Goal: Information Seeking & Learning: Check status

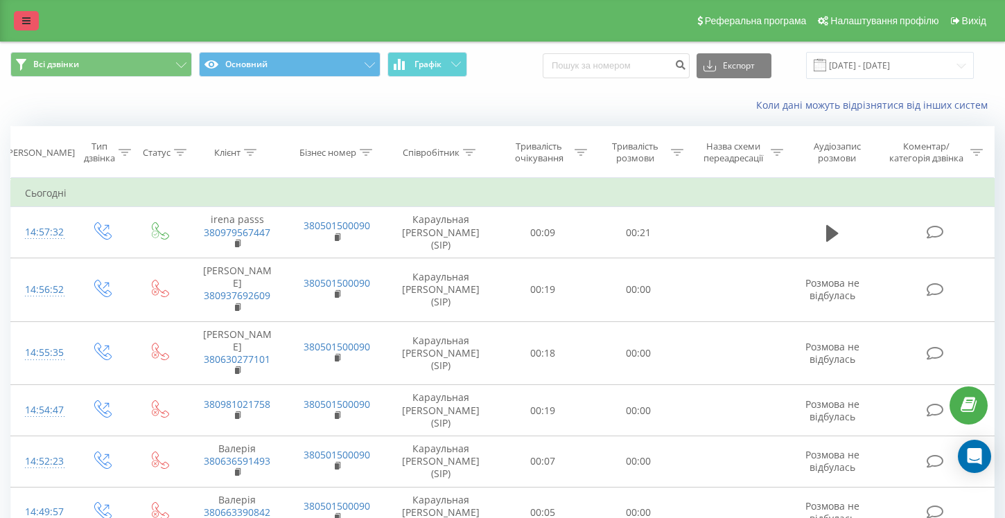
click at [26, 17] on icon at bounding box center [26, 21] width 8 height 10
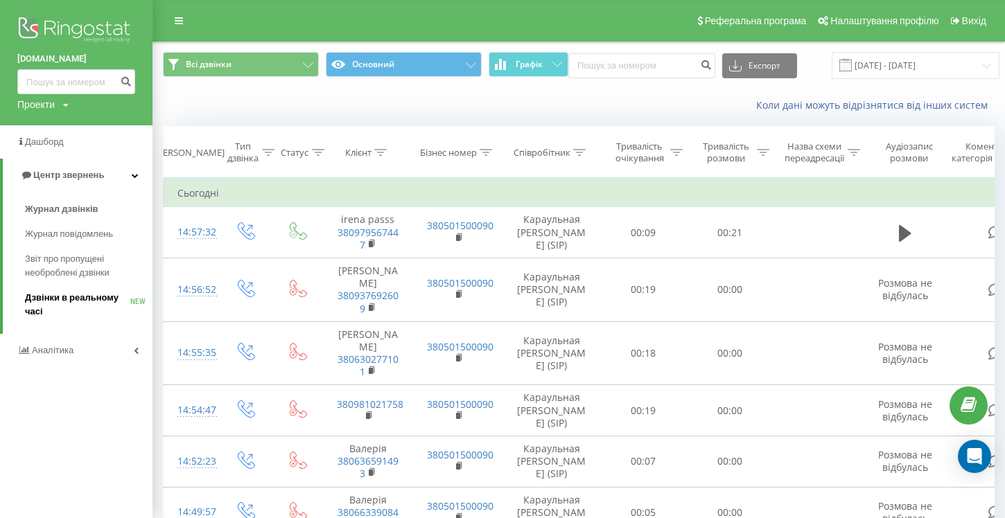
click at [66, 297] on span "Дзвінки в реальному часі" at bounding box center [77, 305] width 105 height 28
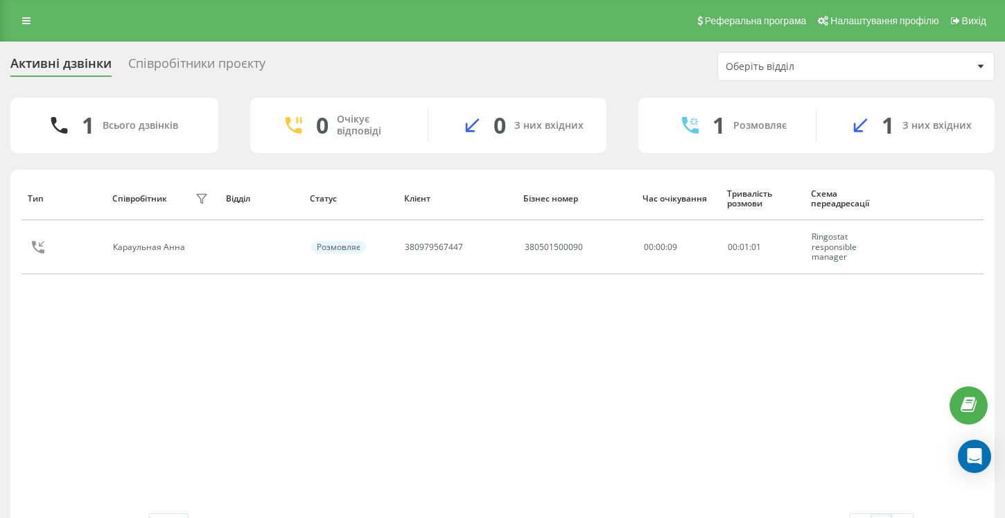
click at [984, 60] on div at bounding box center [980, 66] width 16 height 17
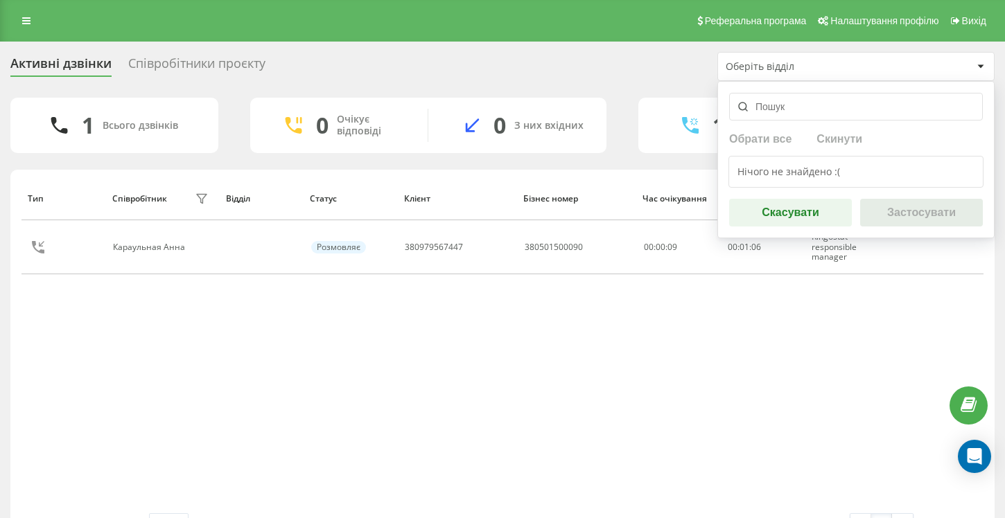
click at [819, 107] on input "text" at bounding box center [856, 107] width 254 height 28
click at [803, 168] on div "Нічого не знайдено :(" at bounding box center [855, 172] width 255 height 32
click at [799, 217] on button "Скасувати" at bounding box center [790, 213] width 123 height 28
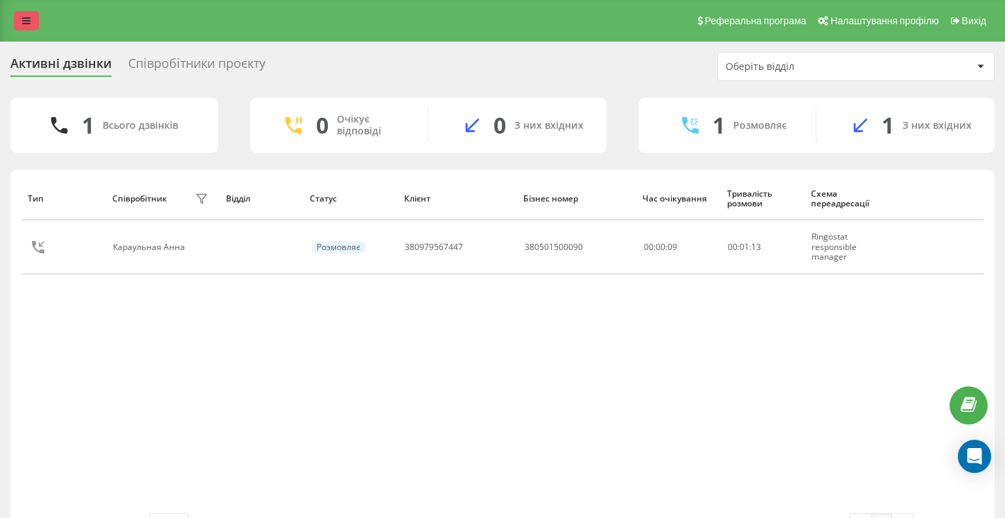
click at [18, 24] on link at bounding box center [26, 20] width 25 height 19
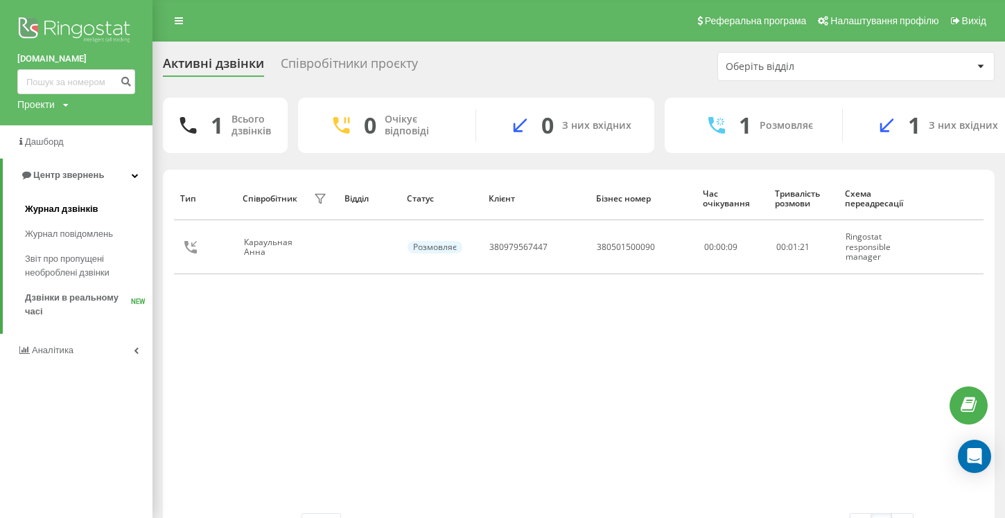
click at [78, 213] on span "Журнал дзвінків" at bounding box center [61, 209] width 73 height 14
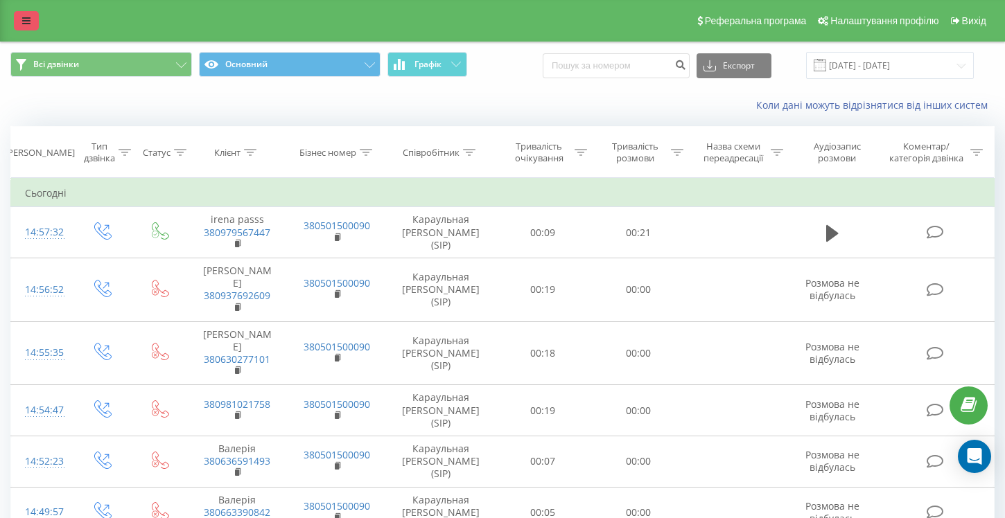
click at [28, 21] on icon at bounding box center [26, 21] width 8 height 10
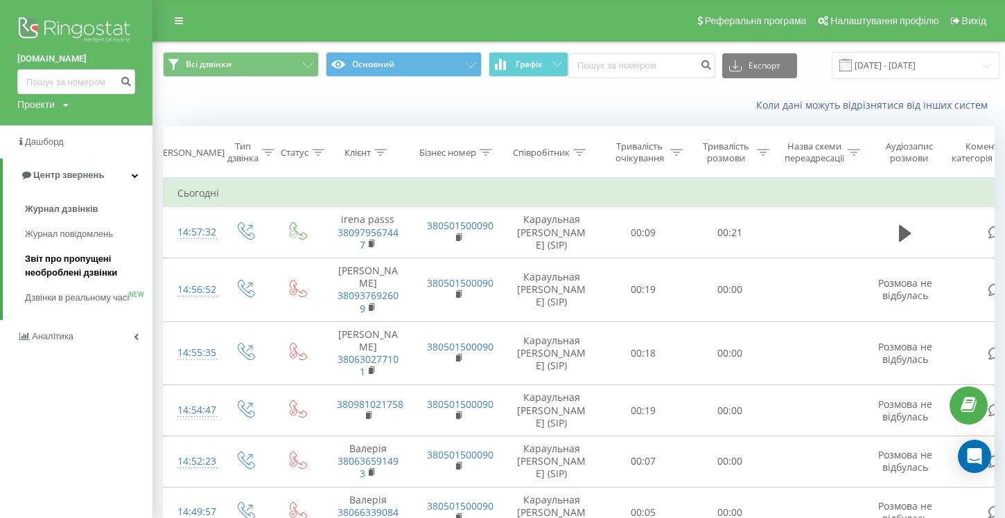
click at [71, 276] on span "Звіт про пропущені необроблені дзвінки" at bounding box center [85, 266] width 121 height 28
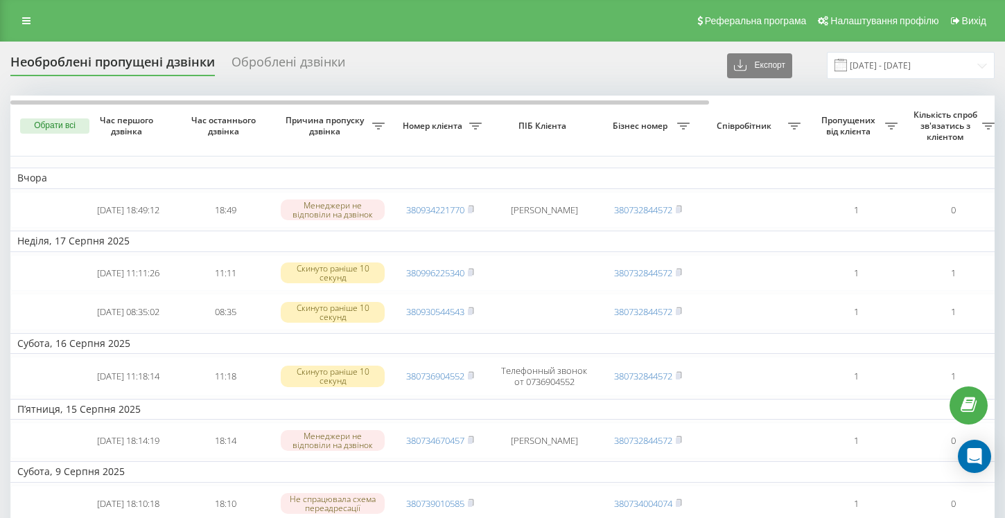
click at [66, 62] on div "Необроблені пропущені дзвінки" at bounding box center [112, 65] width 204 height 21
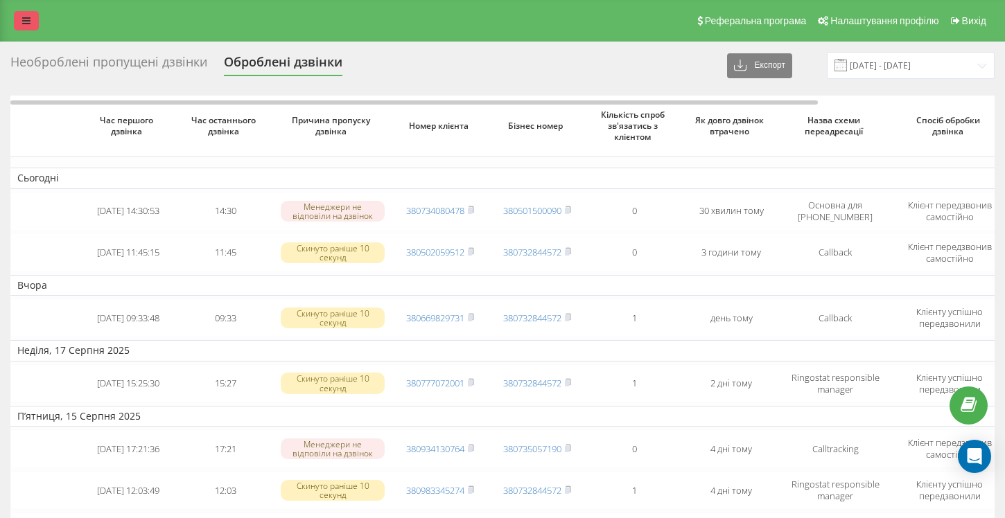
click at [28, 28] on link at bounding box center [26, 20] width 25 height 19
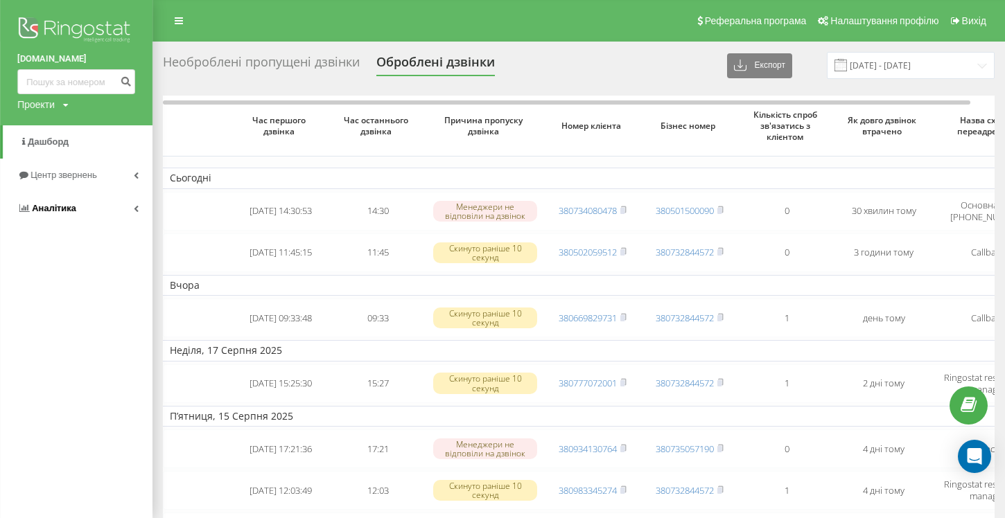
click at [48, 213] on span "Аналiтика" at bounding box center [54, 208] width 44 height 10
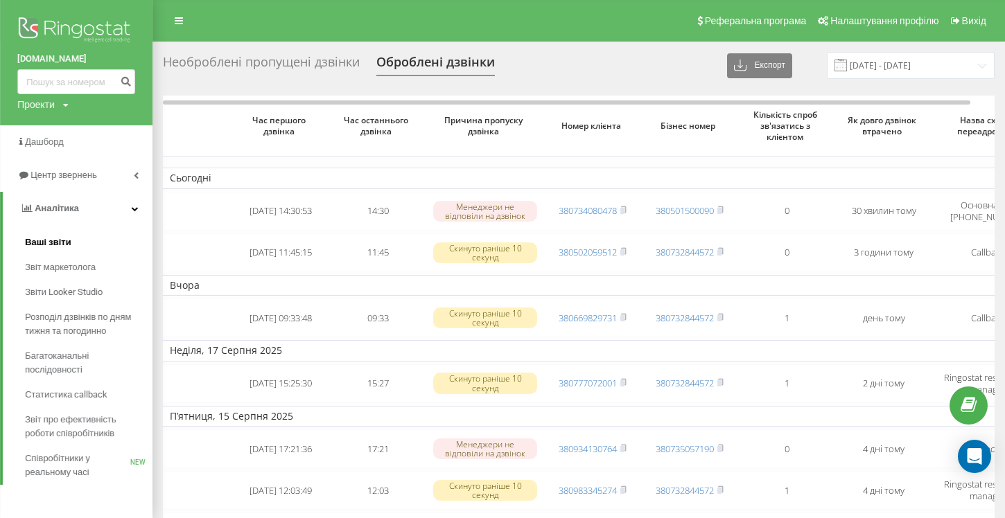
click at [62, 253] on link "Ваші звіти" at bounding box center [88, 242] width 127 height 25
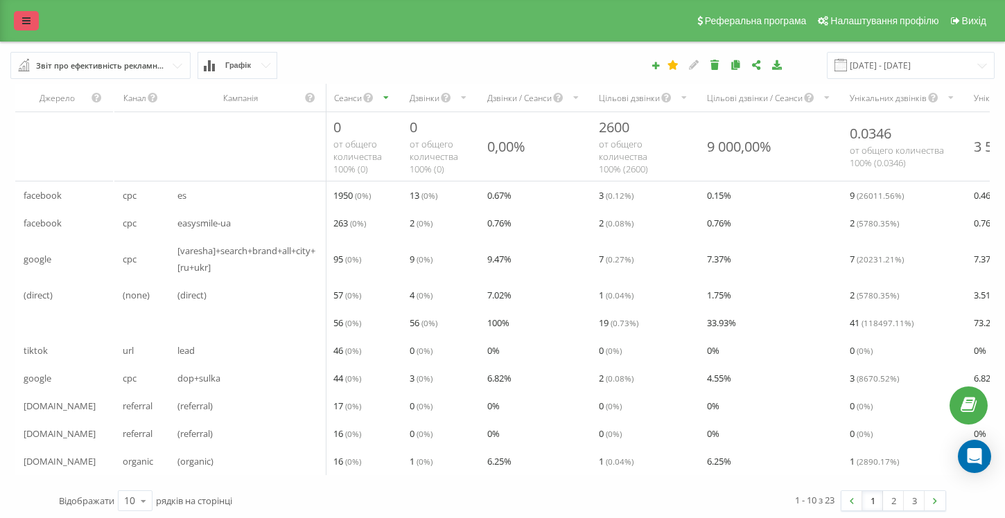
click at [24, 21] on icon at bounding box center [26, 21] width 8 height 10
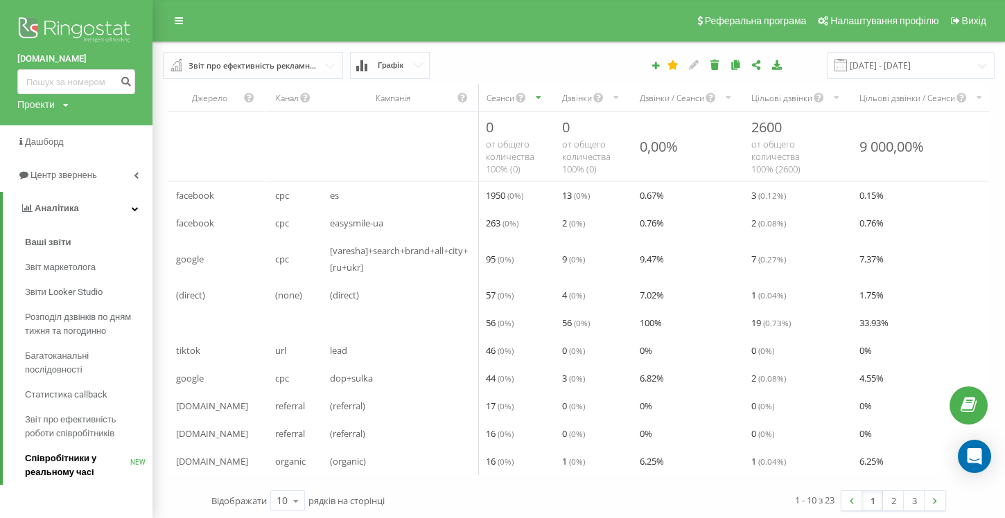
click at [58, 467] on span "Співробітники у реальному часі" at bounding box center [77, 466] width 105 height 28
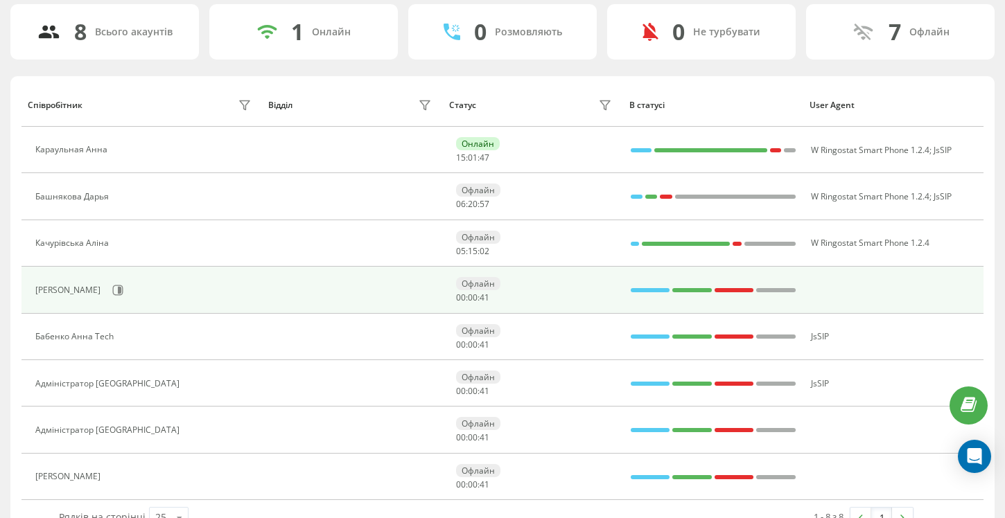
scroll to position [127, 0]
